Goal: Information Seeking & Learning: Find specific fact

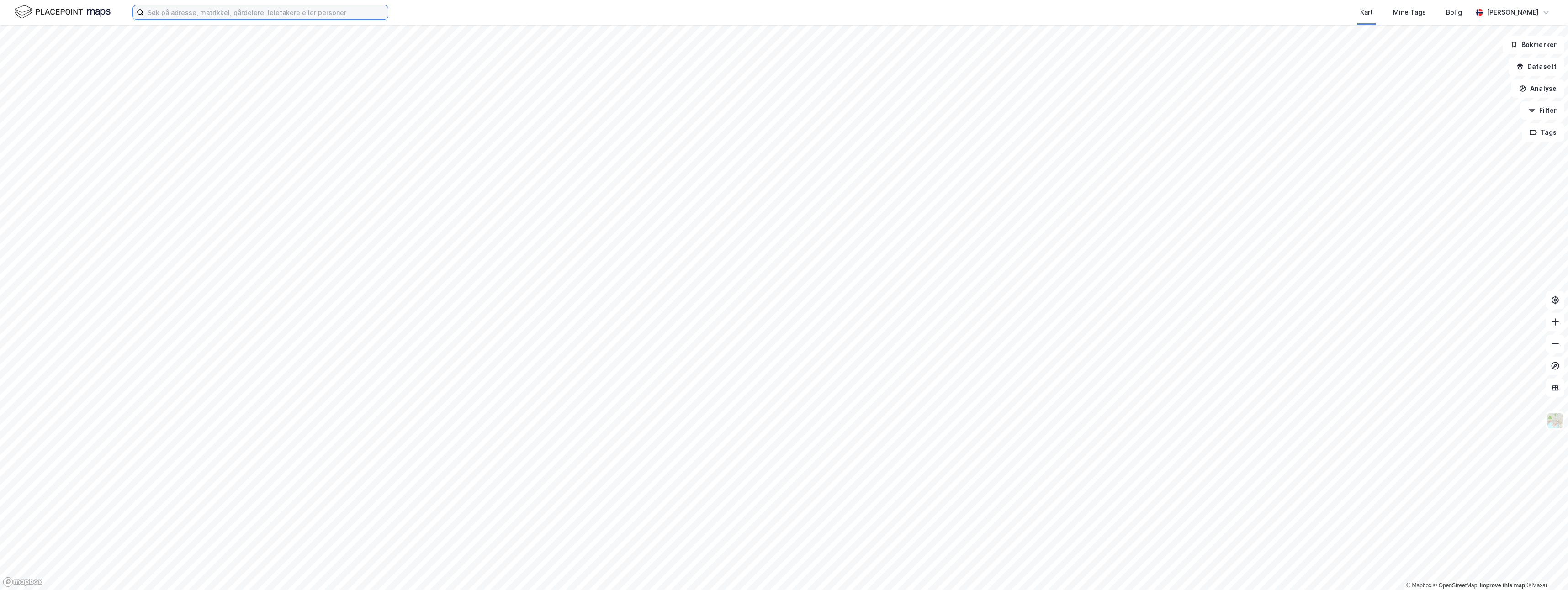
click at [362, 10] on input at bounding box center [265, 12] width 244 height 14
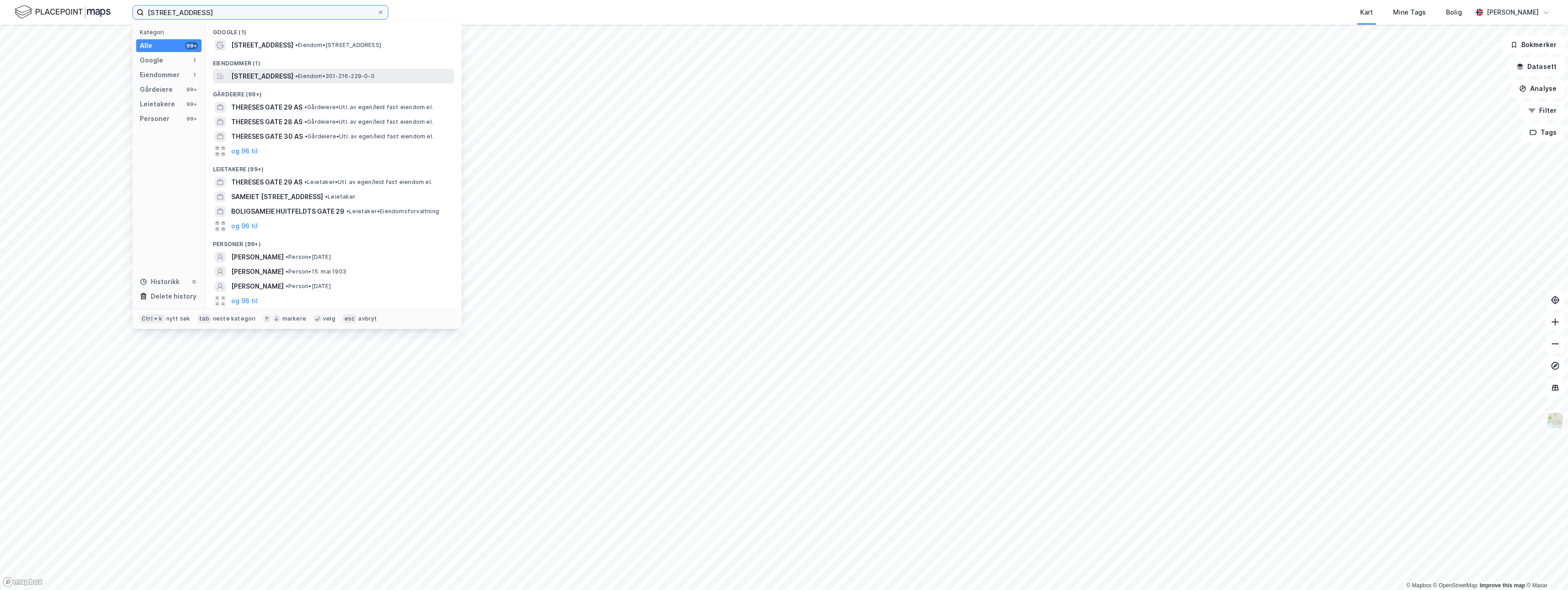
type input "[STREET_ADDRESS]"
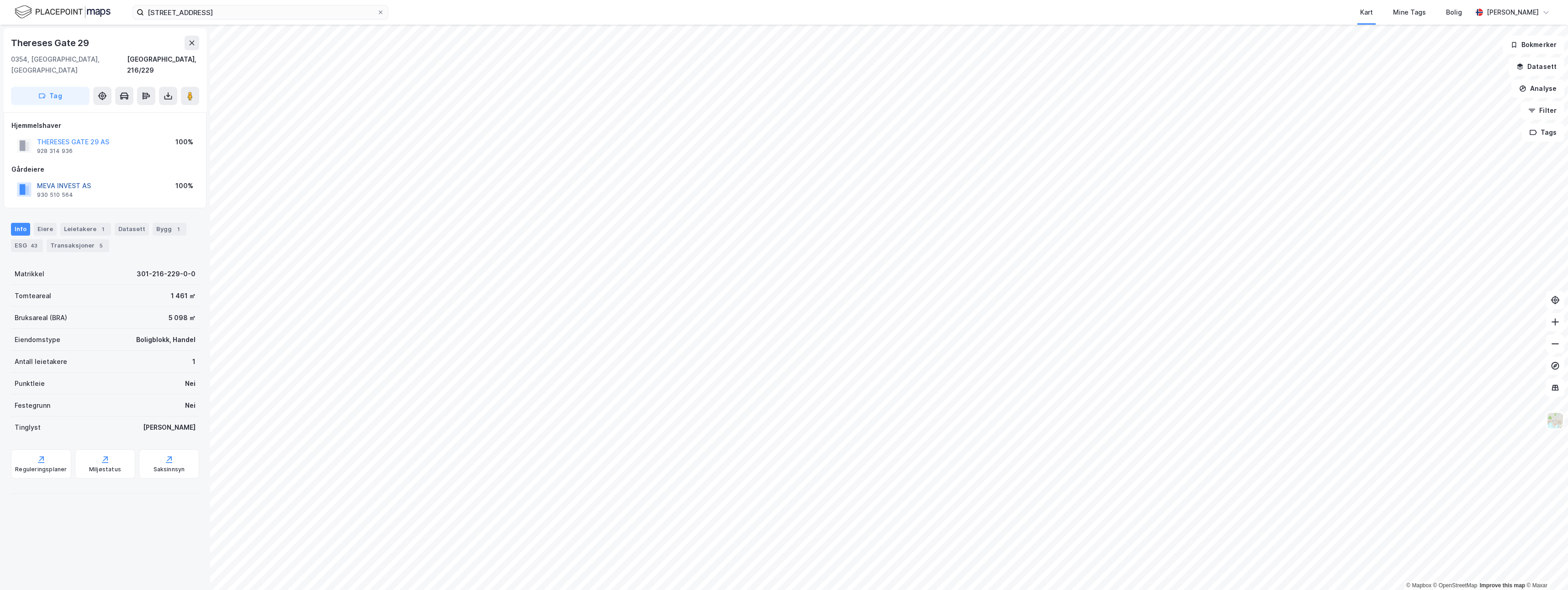
click at [0, 0] on button "MEVA INVEST AS" at bounding box center [0, 0] width 0 height 0
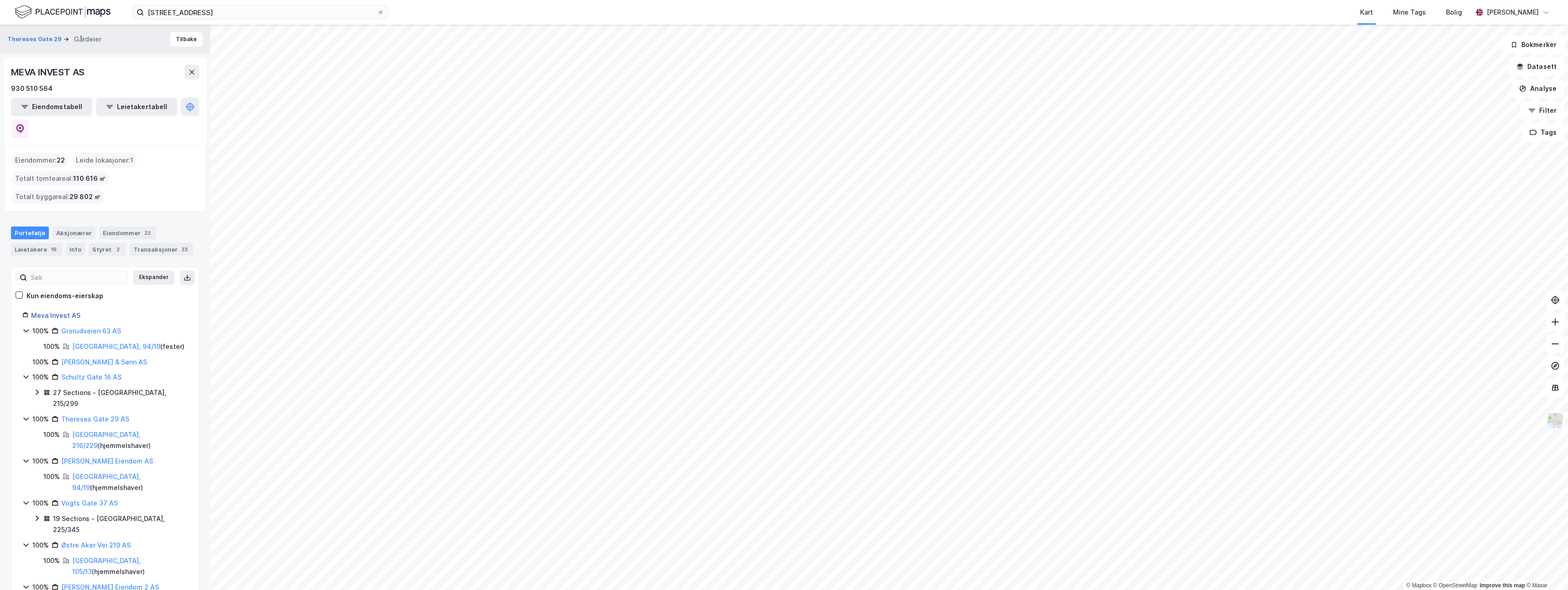
click at [60, 311] on link "Meva Invest AS" at bounding box center [55, 315] width 49 height 8
click at [47, 311] on link "Meva Invest AS" at bounding box center [55, 315] width 49 height 8
click at [72, 311] on link "Meva Invest AS" at bounding box center [55, 315] width 49 height 8
click at [380, 12] on icon at bounding box center [380, 12] width 5 height 5
click at [377, 12] on input "[STREET_ADDRESS]" at bounding box center [260, 12] width 233 height 14
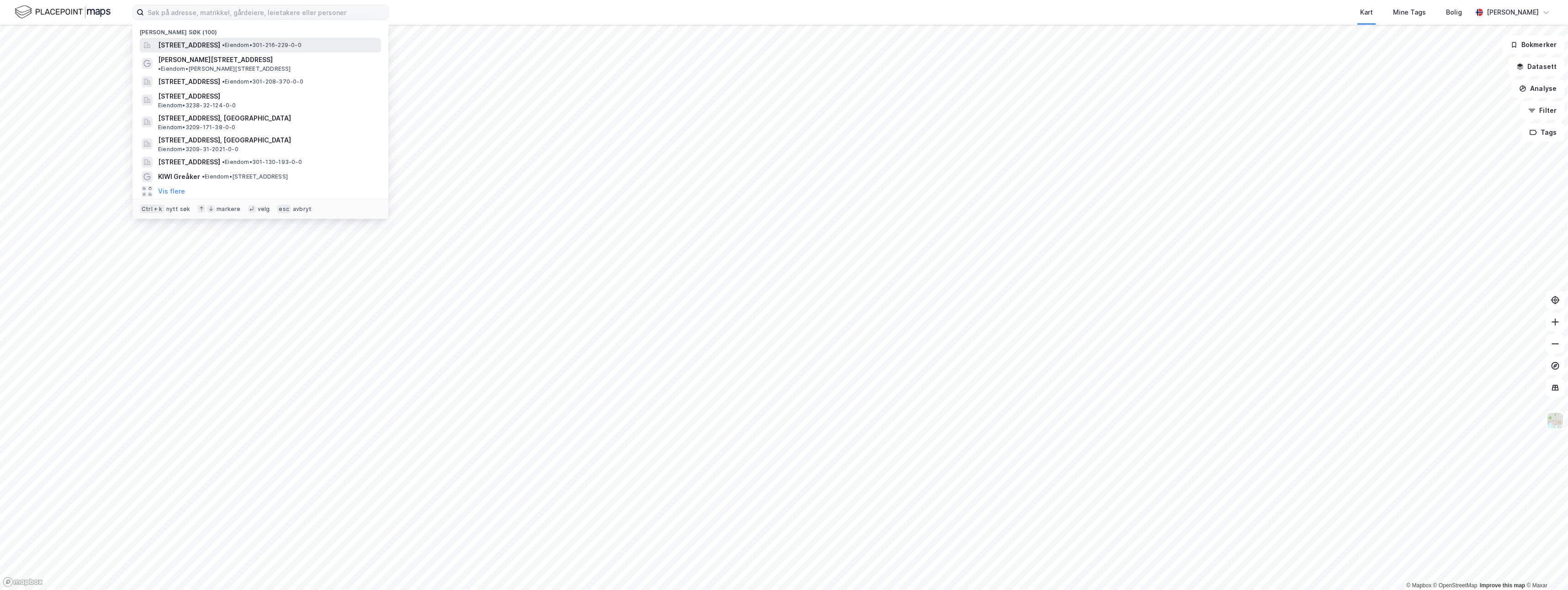
click at [292, 49] on div "[STREET_ADDRESS] • Eiendom • 301-216-229-0-0" at bounding box center [268, 45] width 221 height 11
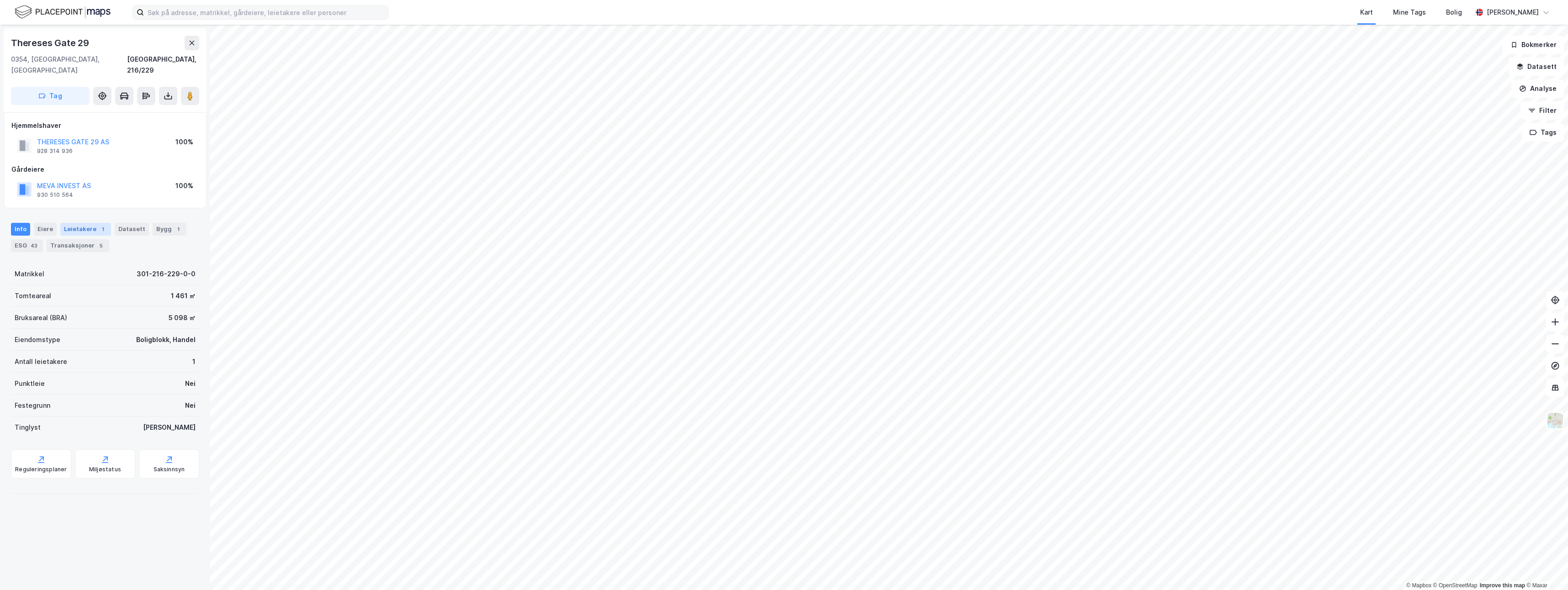
click at [69, 223] on div "Leietakere 1" at bounding box center [85, 229] width 51 height 13
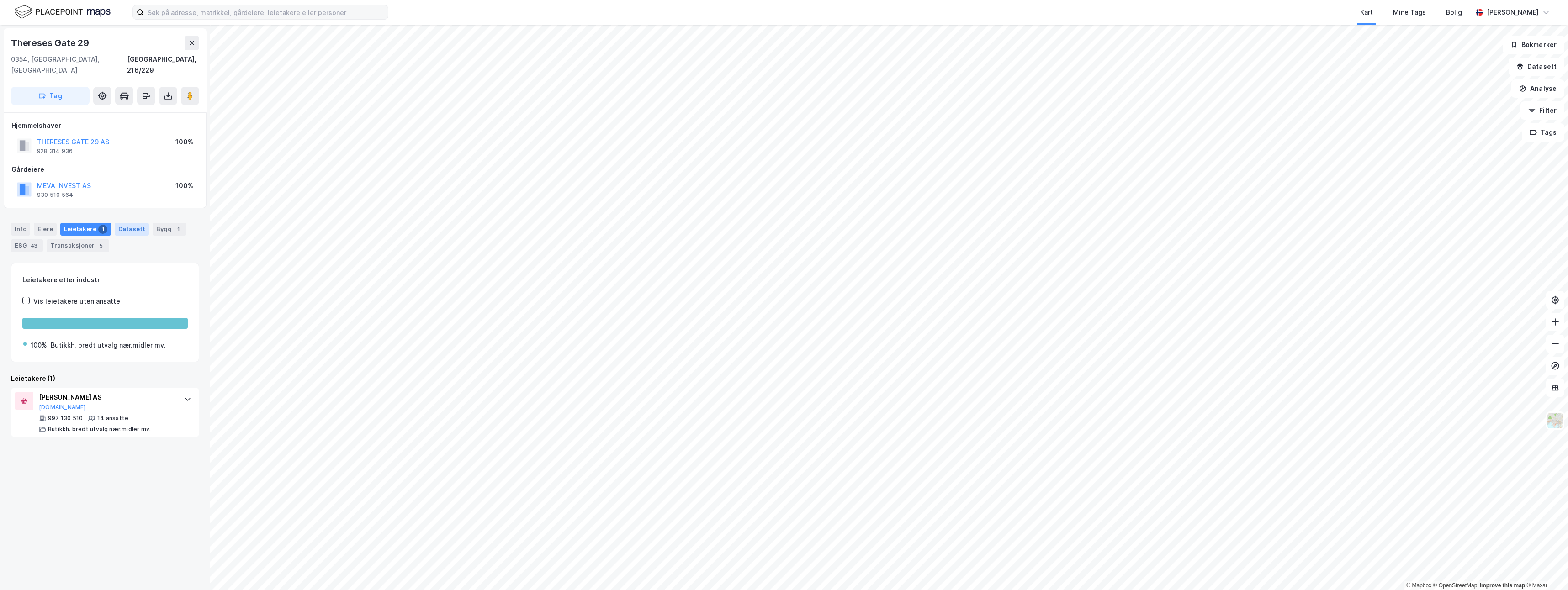
click at [128, 223] on div "Datasett" at bounding box center [131, 229] width 34 height 13
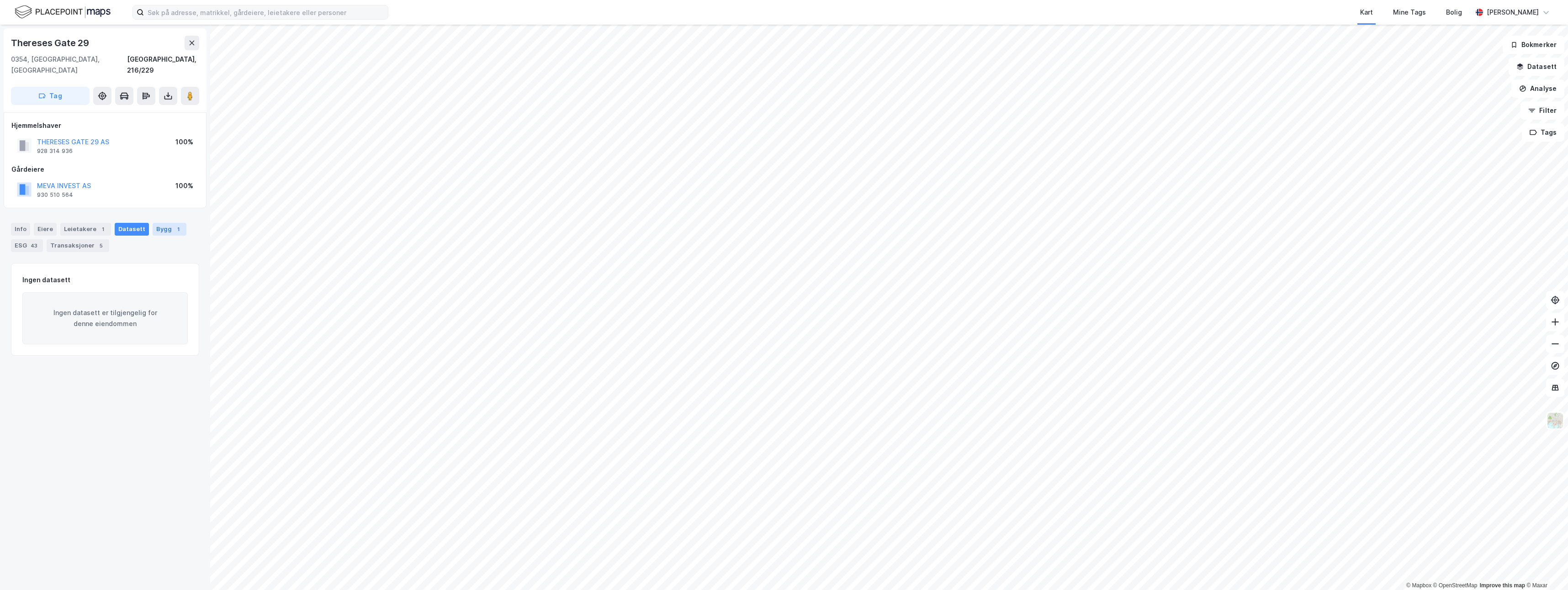
click at [153, 223] on div "Bygg 1" at bounding box center [170, 229] width 34 height 13
click at [191, 91] on image at bounding box center [190, 95] width 5 height 9
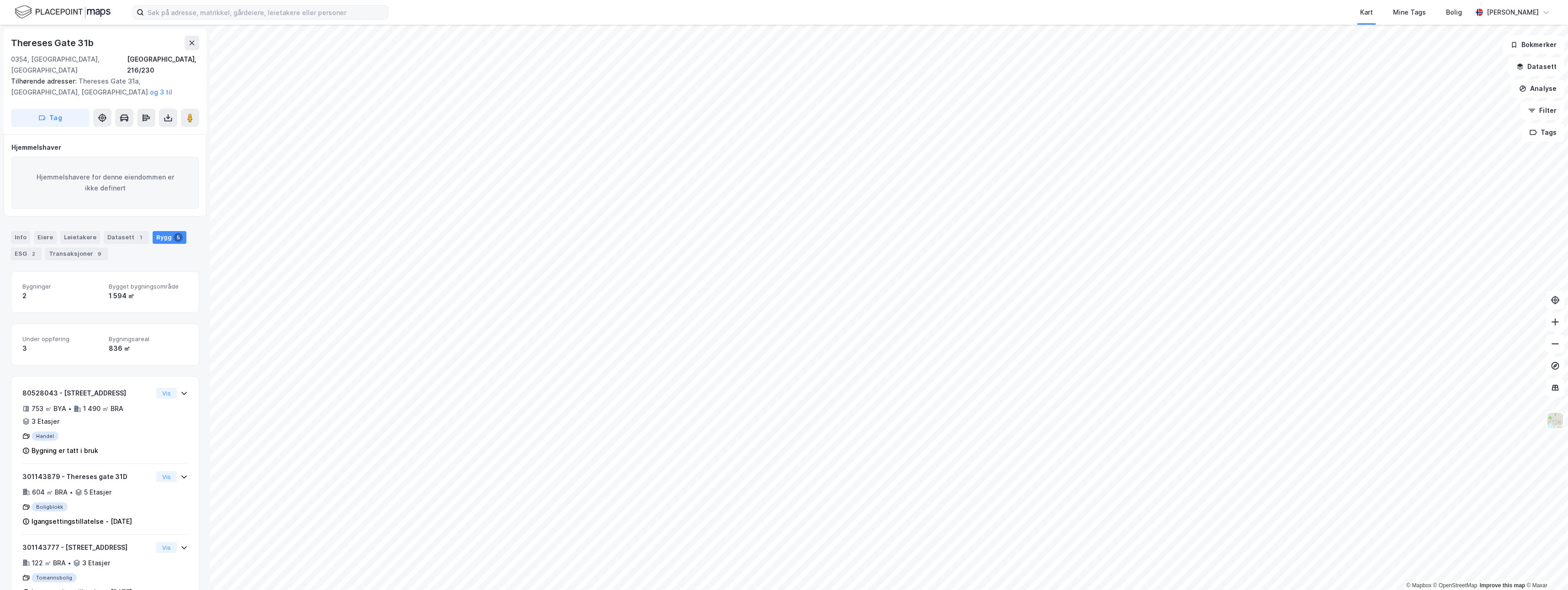
scroll to position [104, 0]
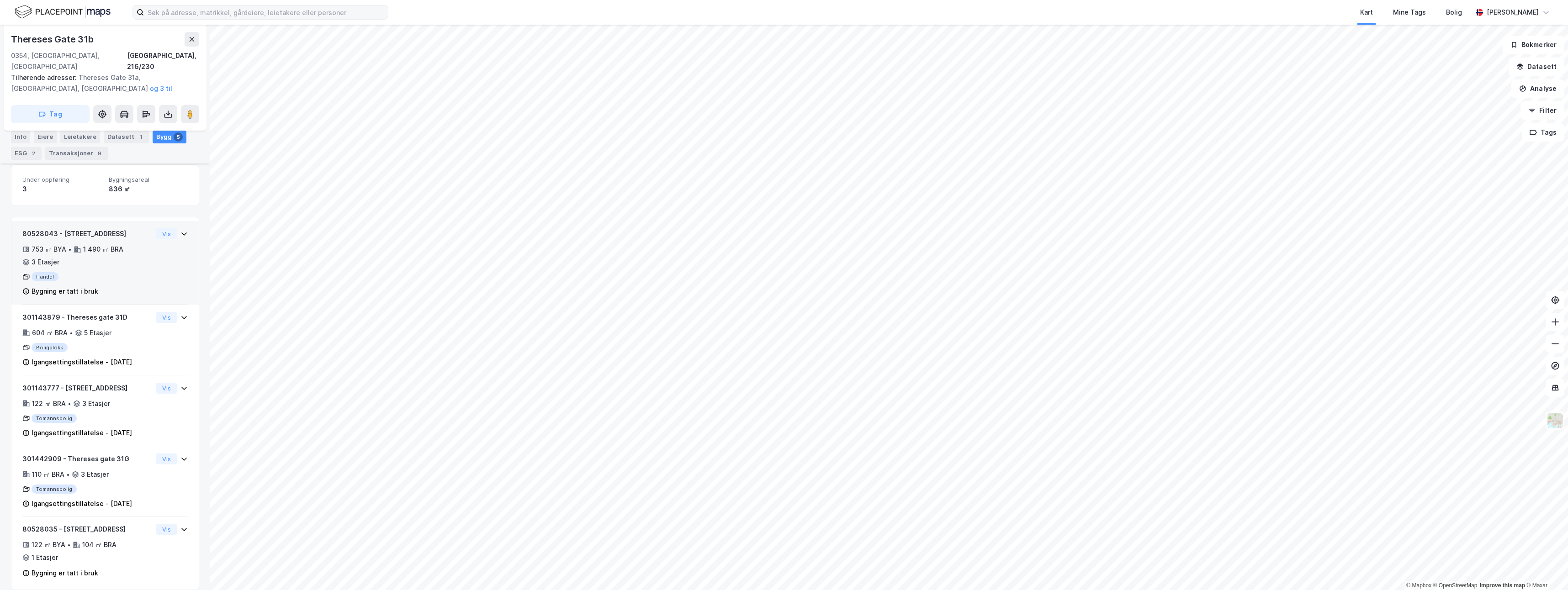
scroll to position [104, 0]
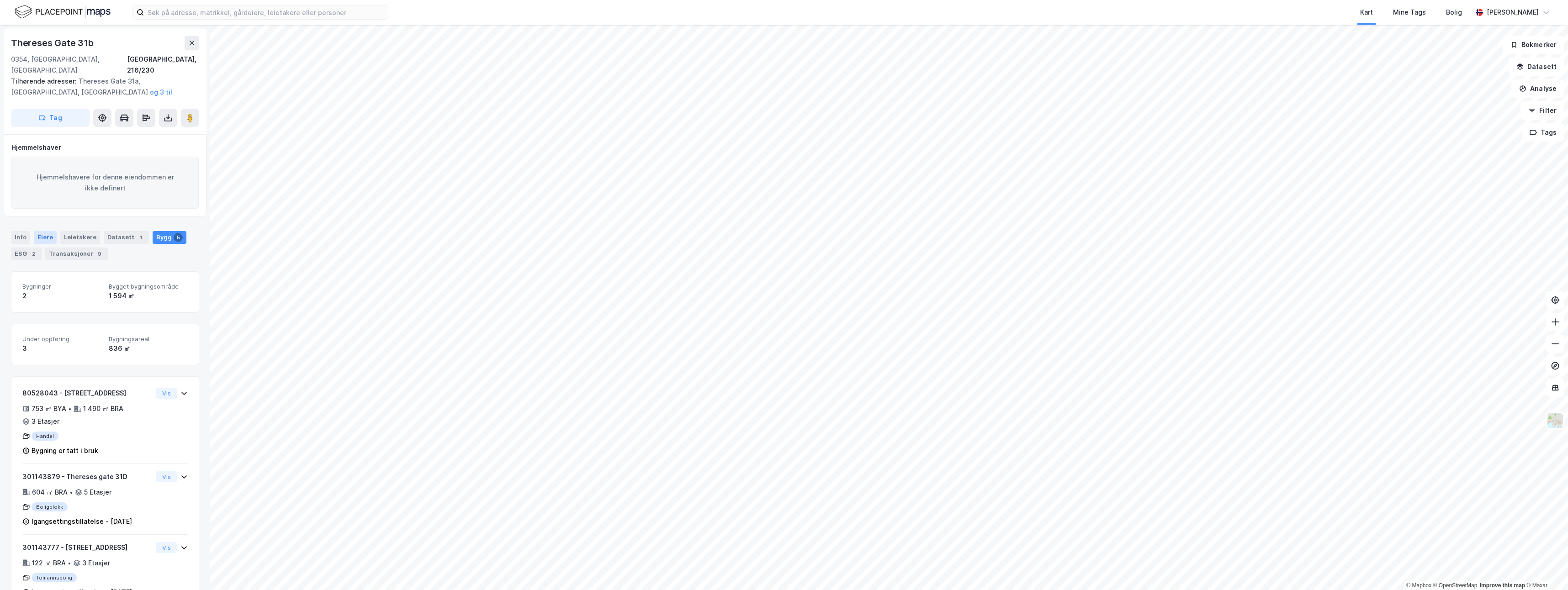
click at [46, 231] on div "Eiere" at bounding box center [46, 237] width 23 height 13
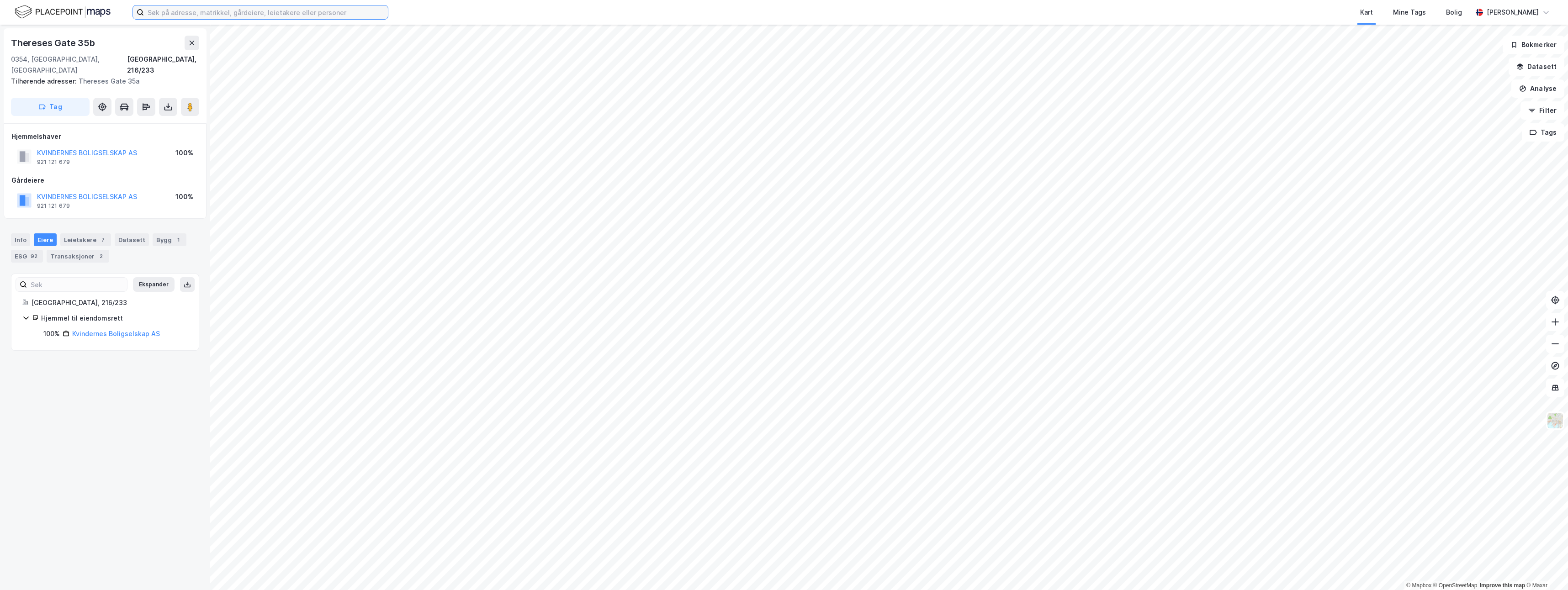
click at [276, 14] on input at bounding box center [265, 12] width 244 height 14
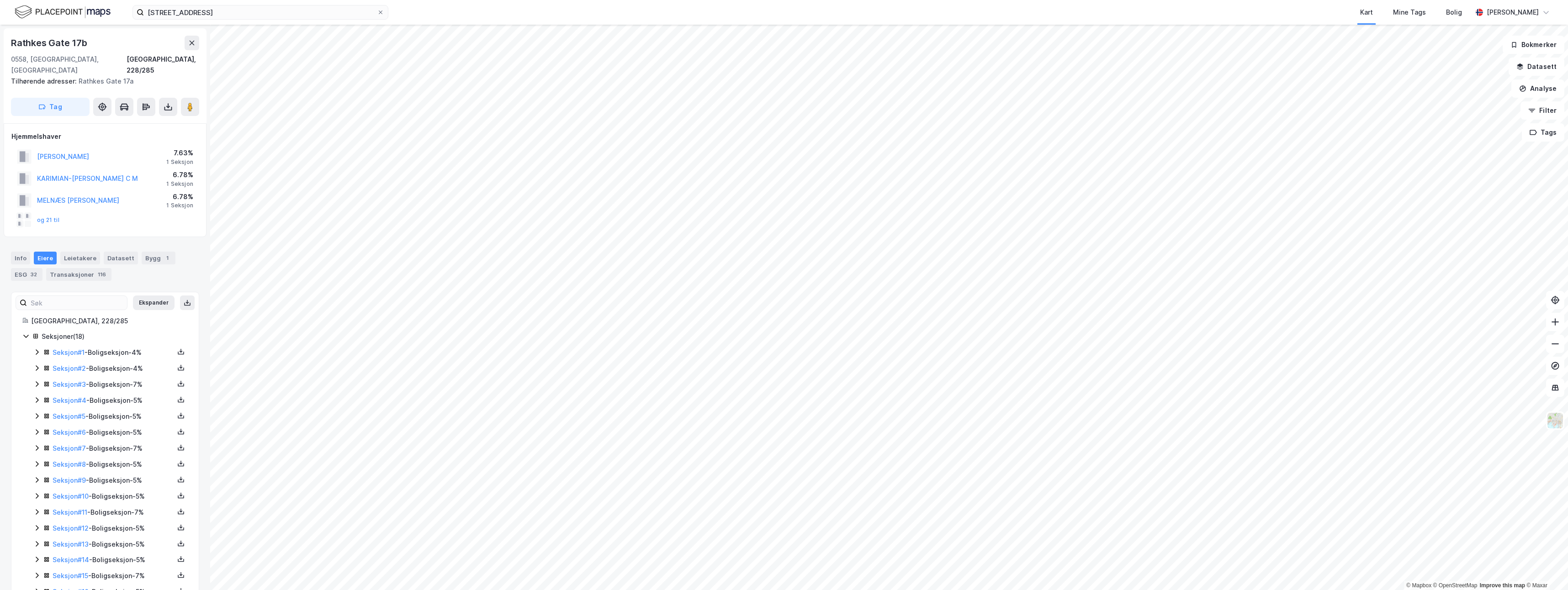
scroll to position [1, 0]
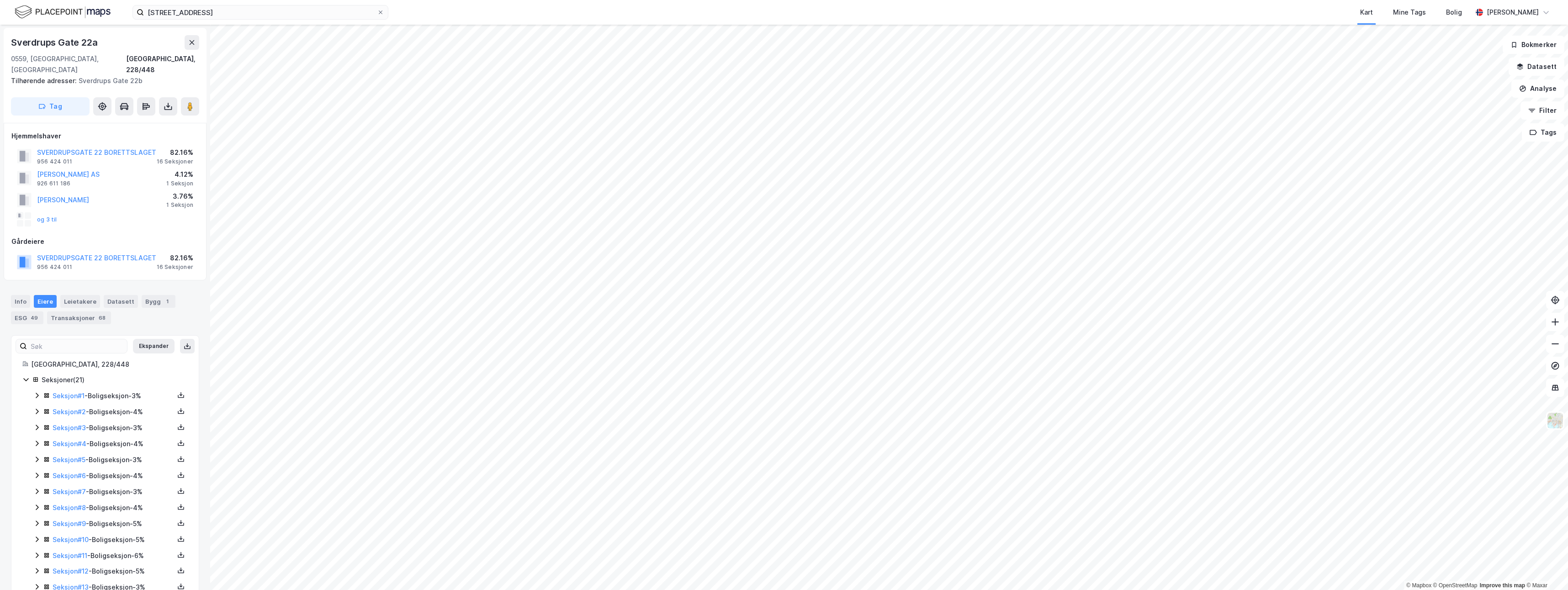
scroll to position [1, 0]
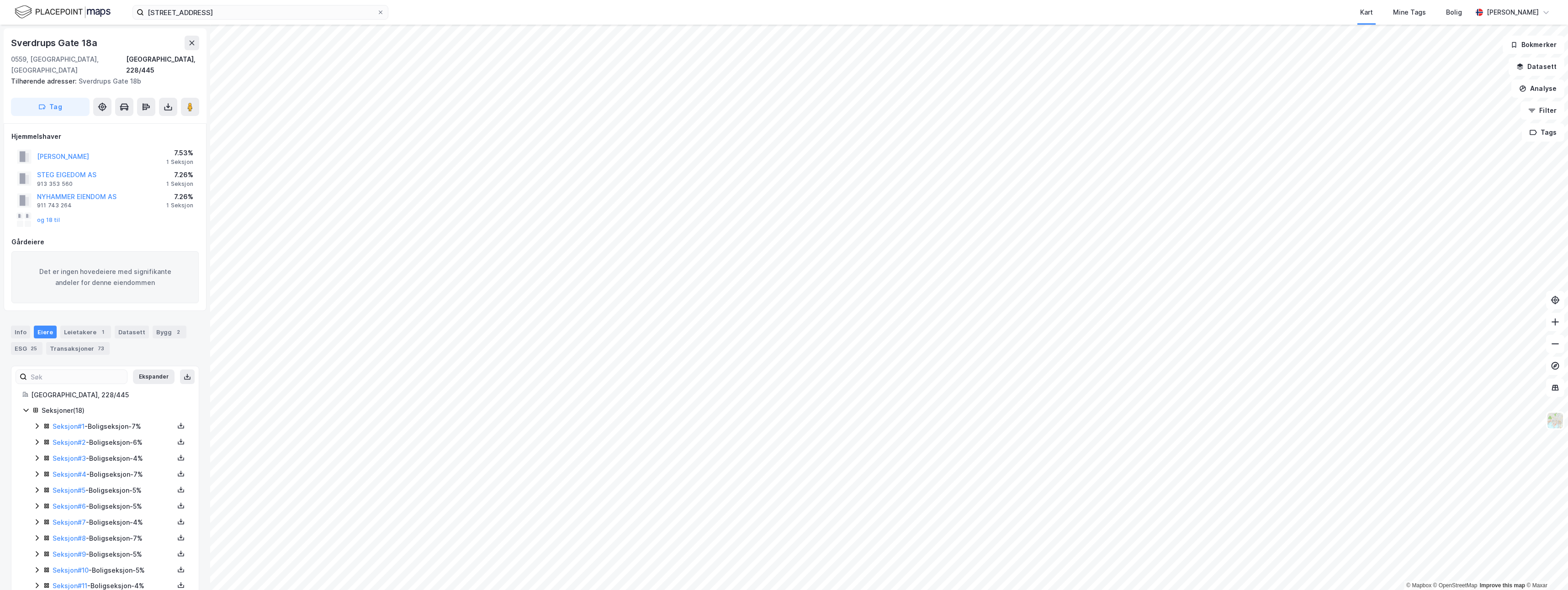
scroll to position [1, 0]
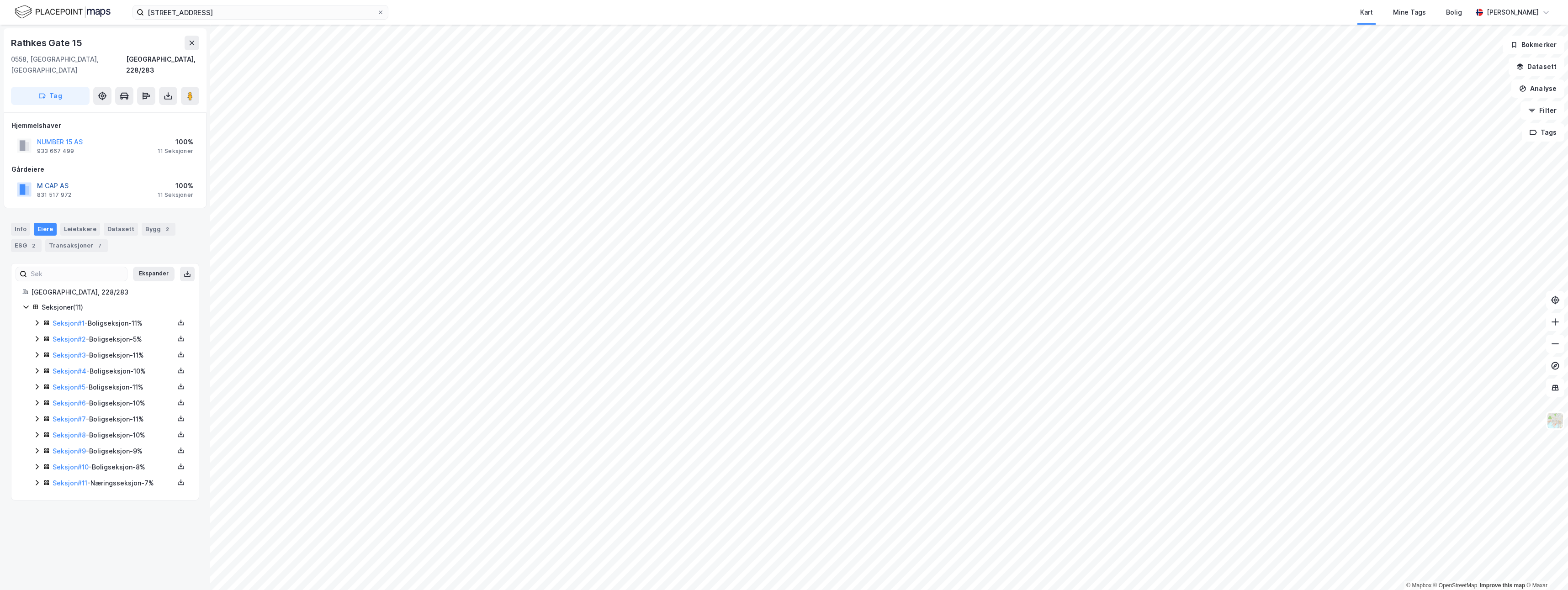
click at [0, 0] on button "M CAP AS" at bounding box center [0, 0] width 0 height 0
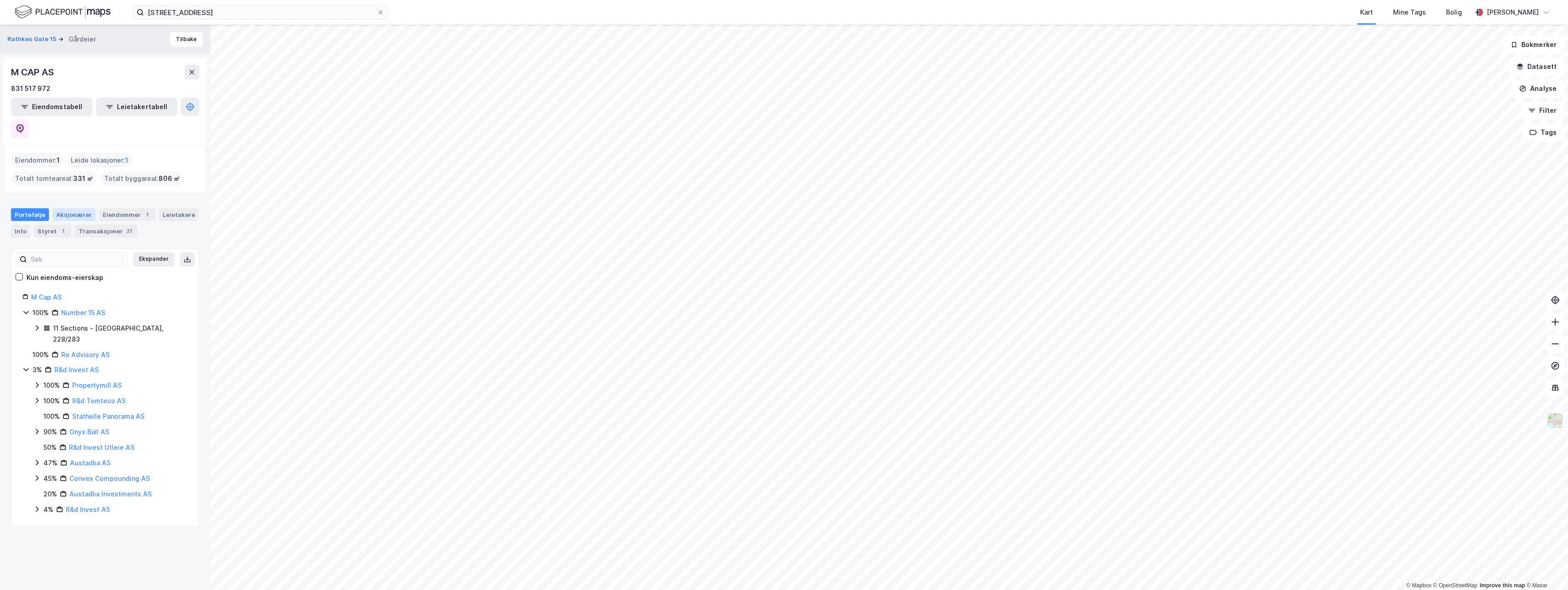
click at [78, 208] on div "Aksjonærer" at bounding box center [74, 214] width 43 height 13
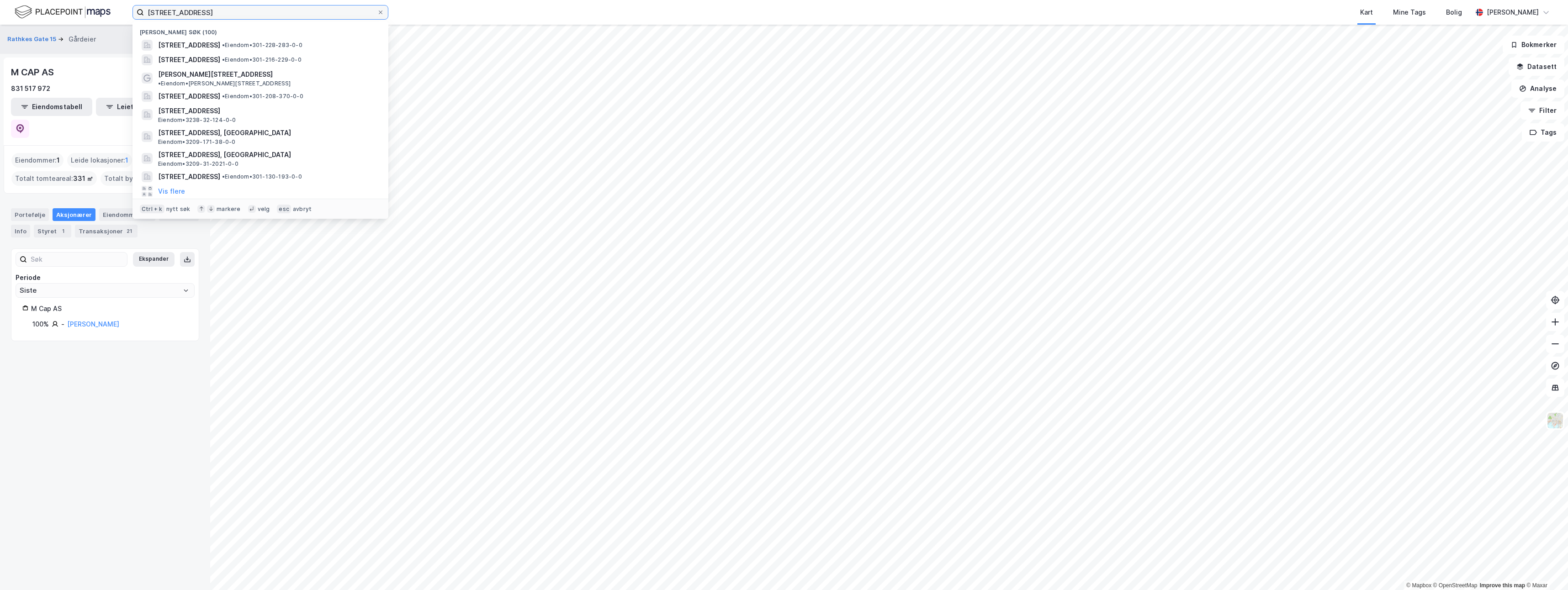
drag, startPoint x: 231, startPoint y: 11, endPoint x: 116, endPoint y: 9, distance: 115.0
click at [116, 9] on div "[STREET_ADDRESS] • Eiendom • 301-228-283-0-0 [STREET_ADDRESS] • Eiendom • 301-2…" at bounding box center [784, 12] width 1568 height 25
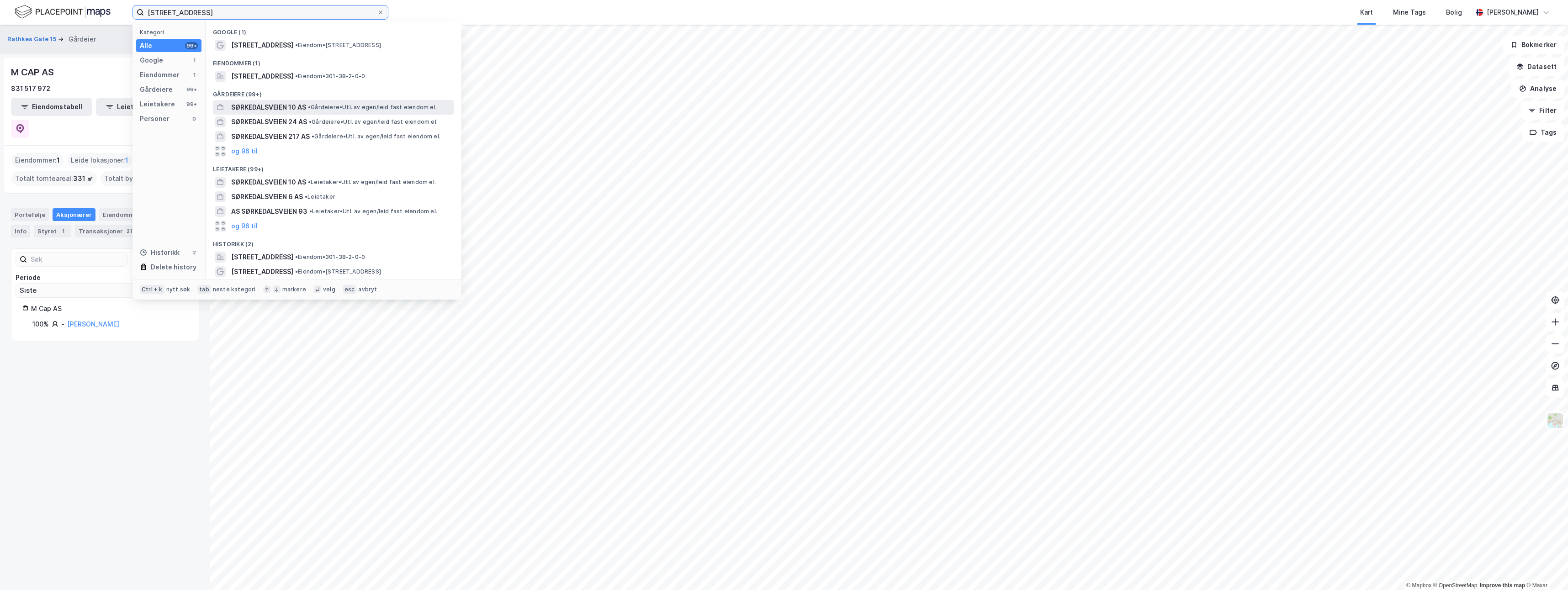
type input "[STREET_ADDRESS]"
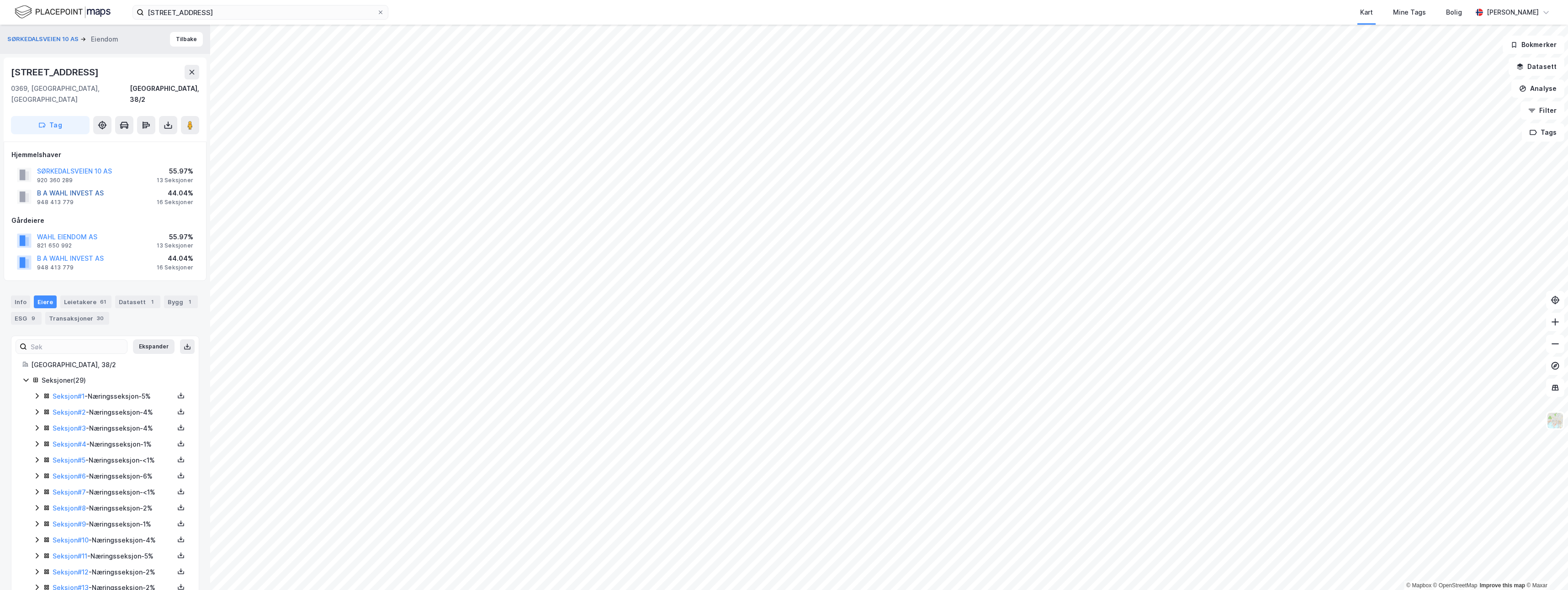
click at [0, 0] on button "B A WAHL INVEST AS" at bounding box center [0, 0] width 0 height 0
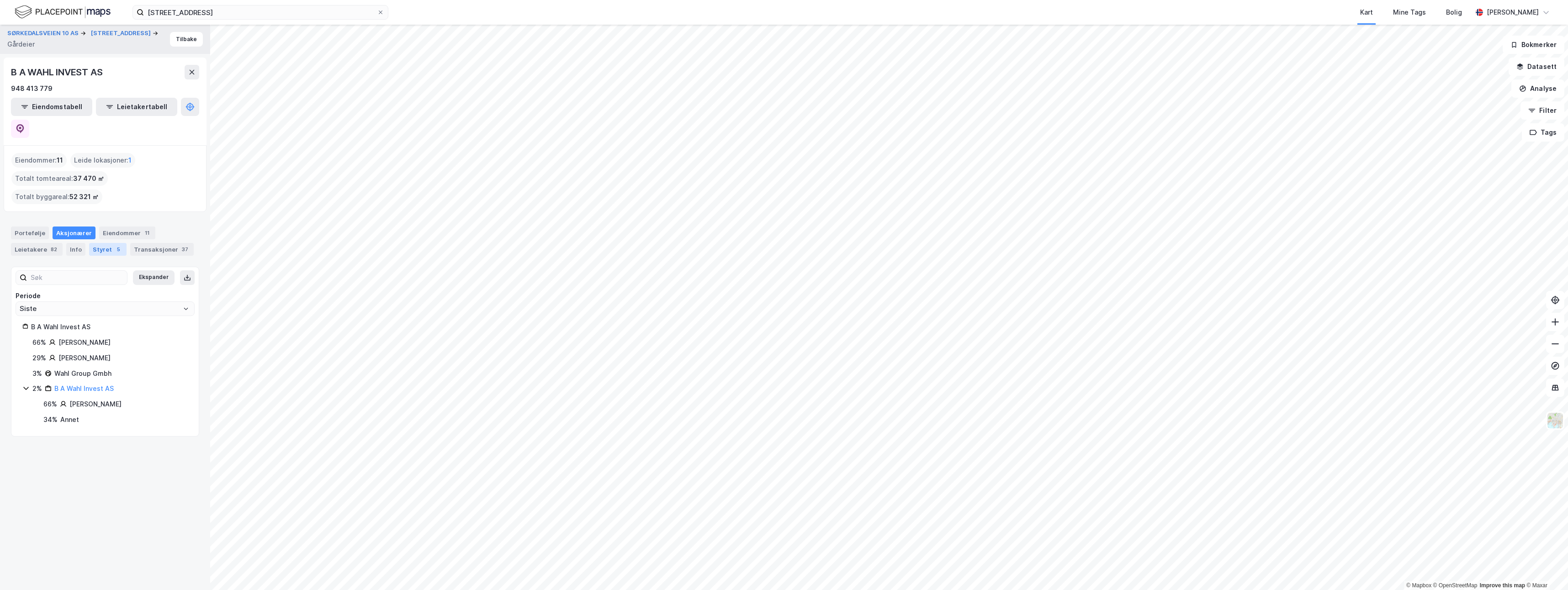
click at [96, 243] on div "Styret 5" at bounding box center [108, 249] width 38 height 13
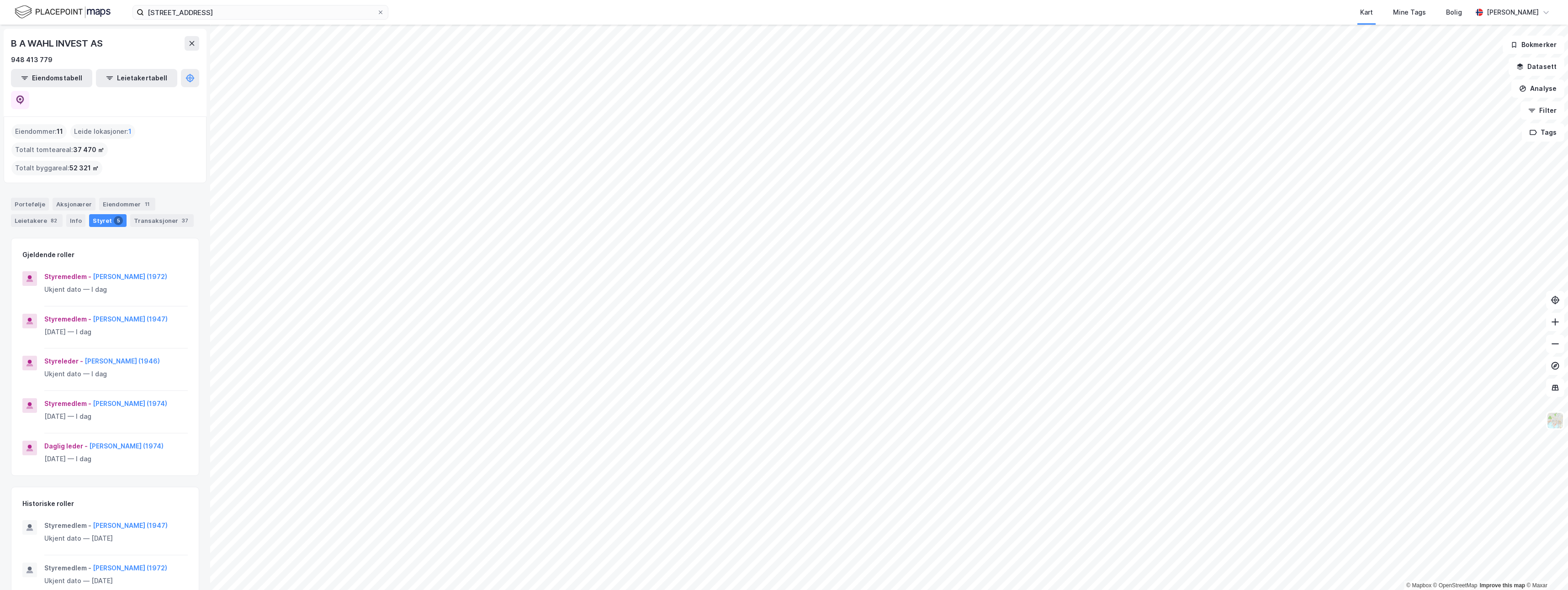
scroll to position [29, 0]
